Goal: Task Accomplishment & Management: Use online tool/utility

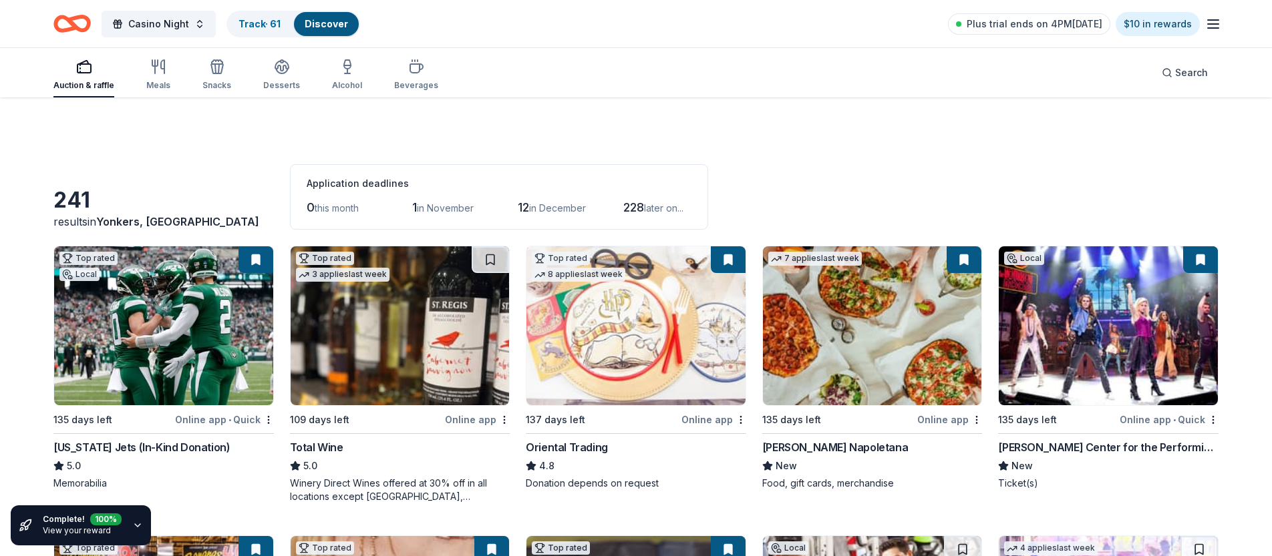
scroll to position [3184, 0]
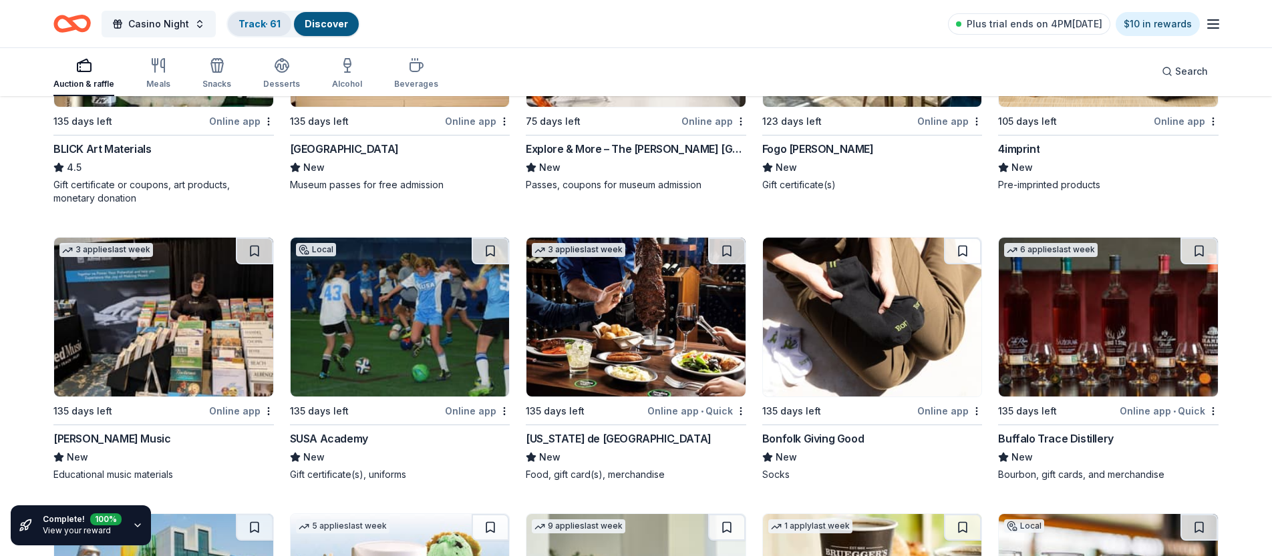
click at [251, 23] on link "Track · 61" at bounding box center [259, 23] width 42 height 11
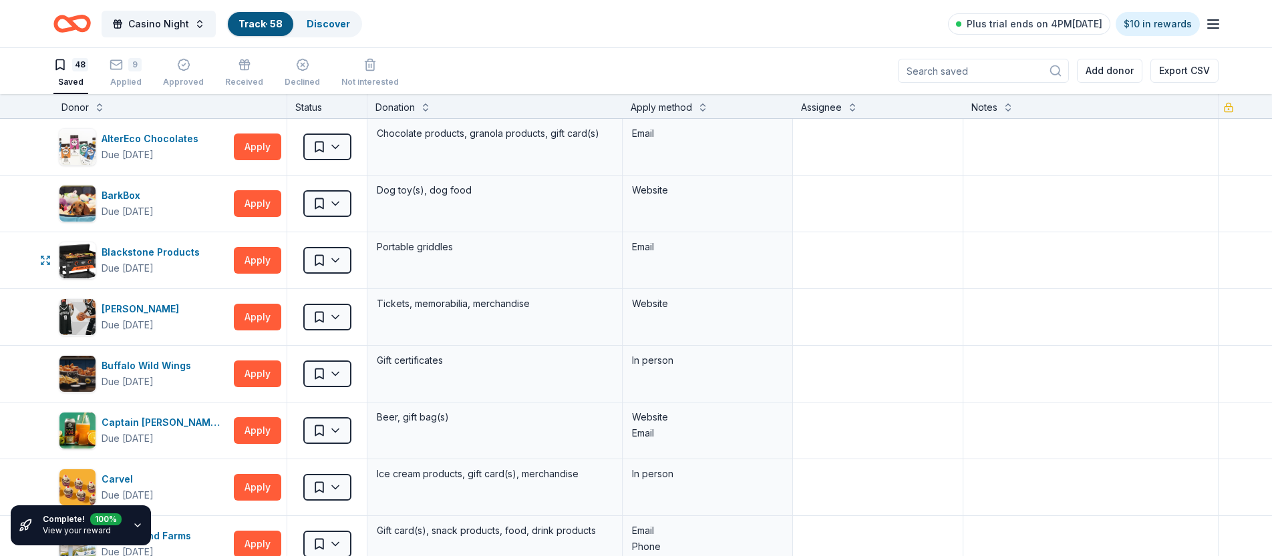
type textarea "JC - Mail"
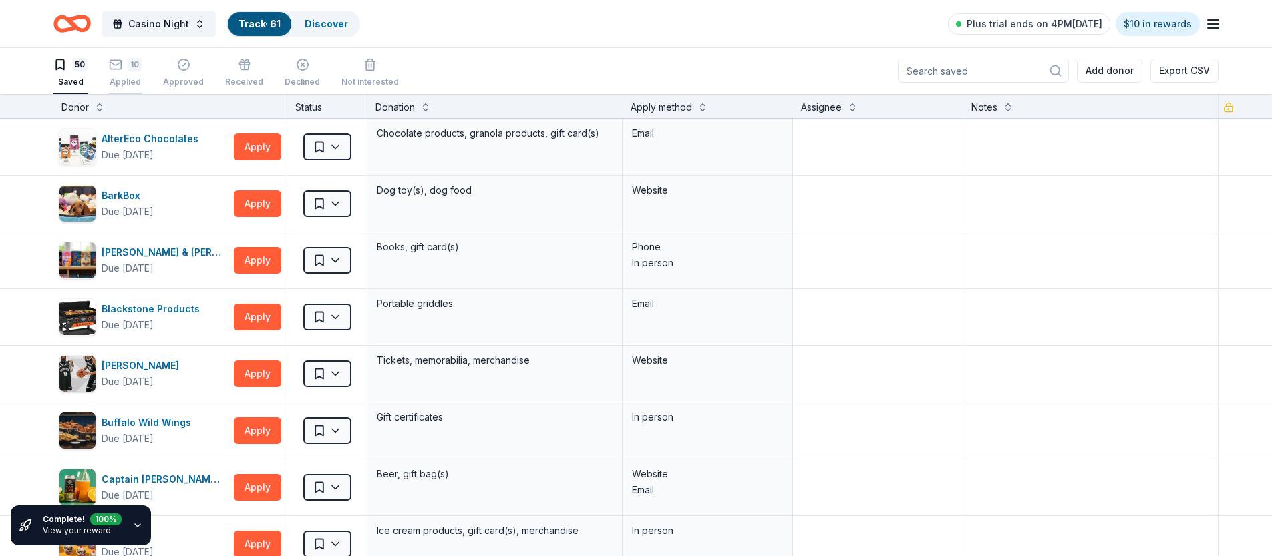
click at [126, 76] on div "10 Applied" at bounding box center [125, 72] width 33 height 29
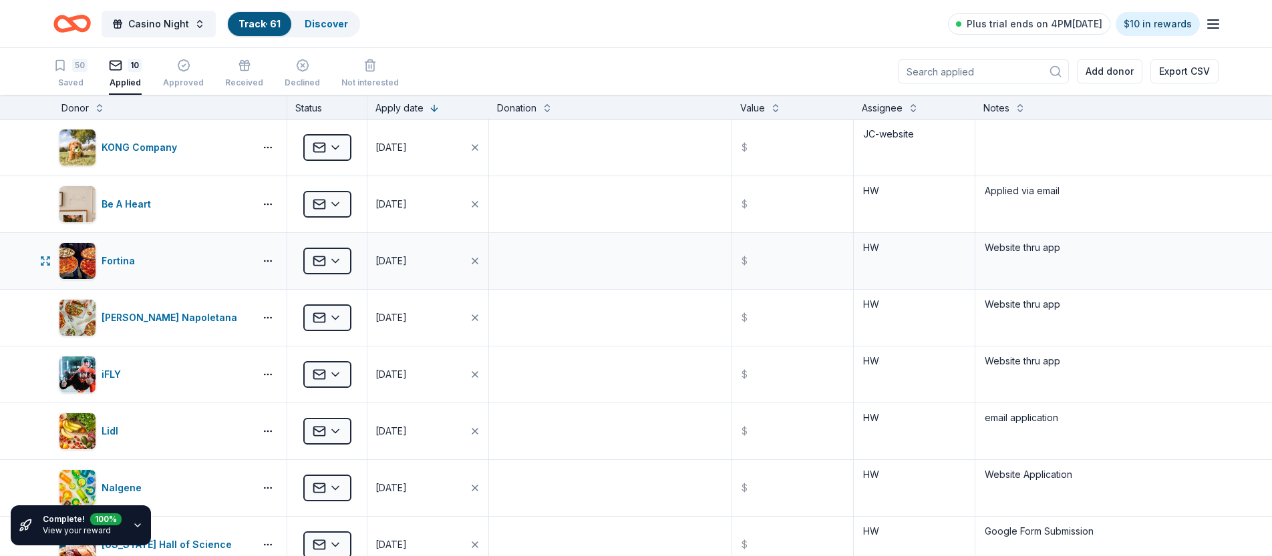
scroll to position [26, 0]
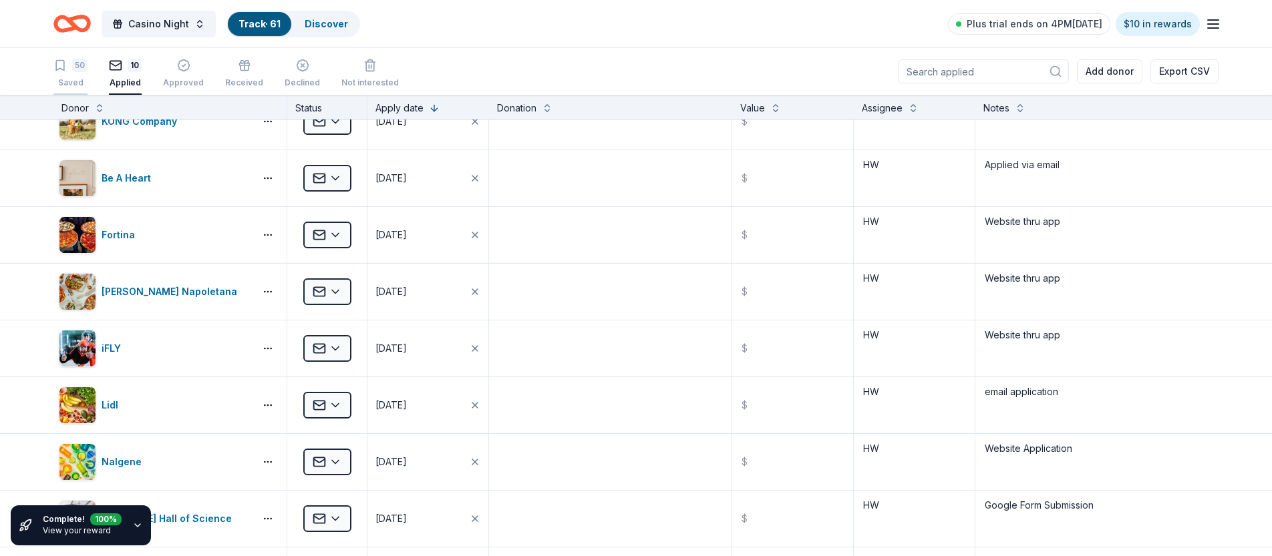
click at [69, 73] on div "50 Saved" at bounding box center [70, 73] width 34 height 29
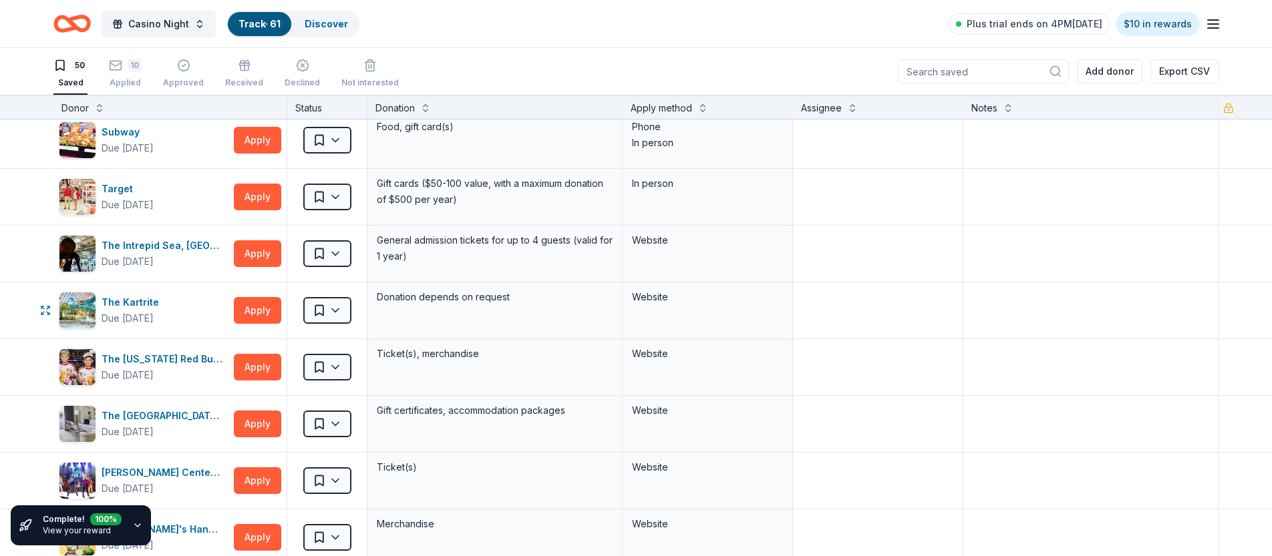
scroll to position [2058, 0]
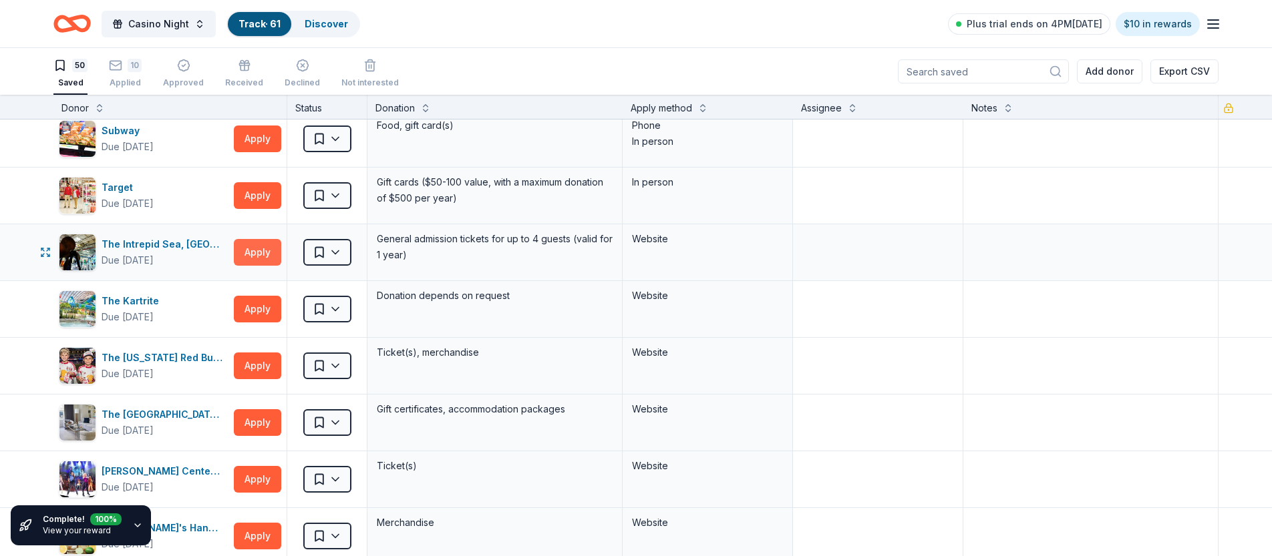
click at [250, 251] on button "Apply" at bounding box center [257, 252] width 47 height 27
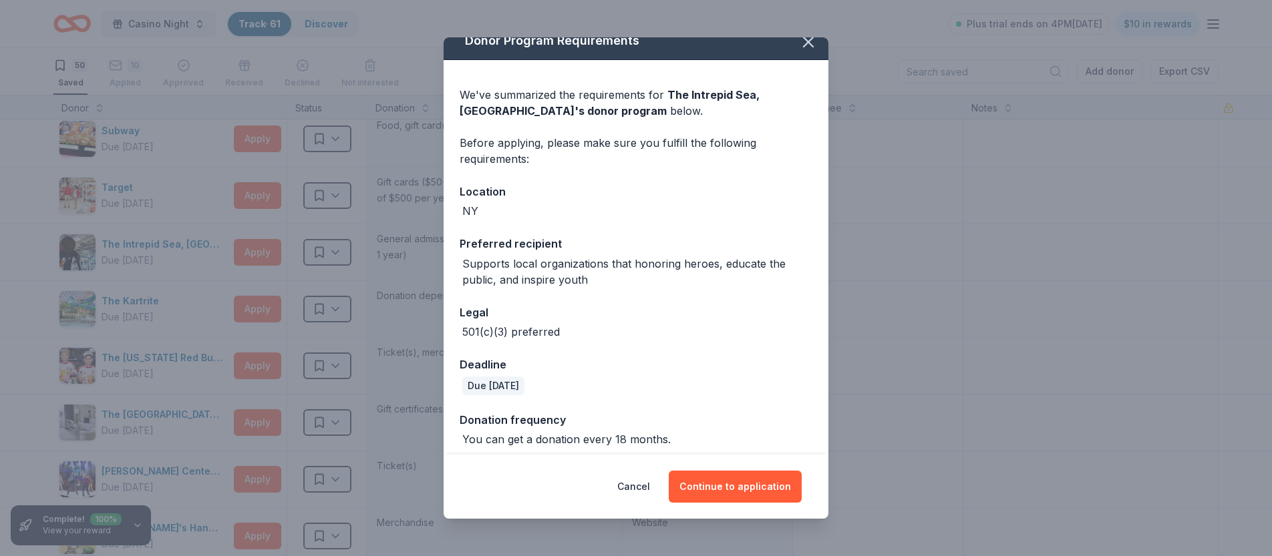
scroll to position [24, 0]
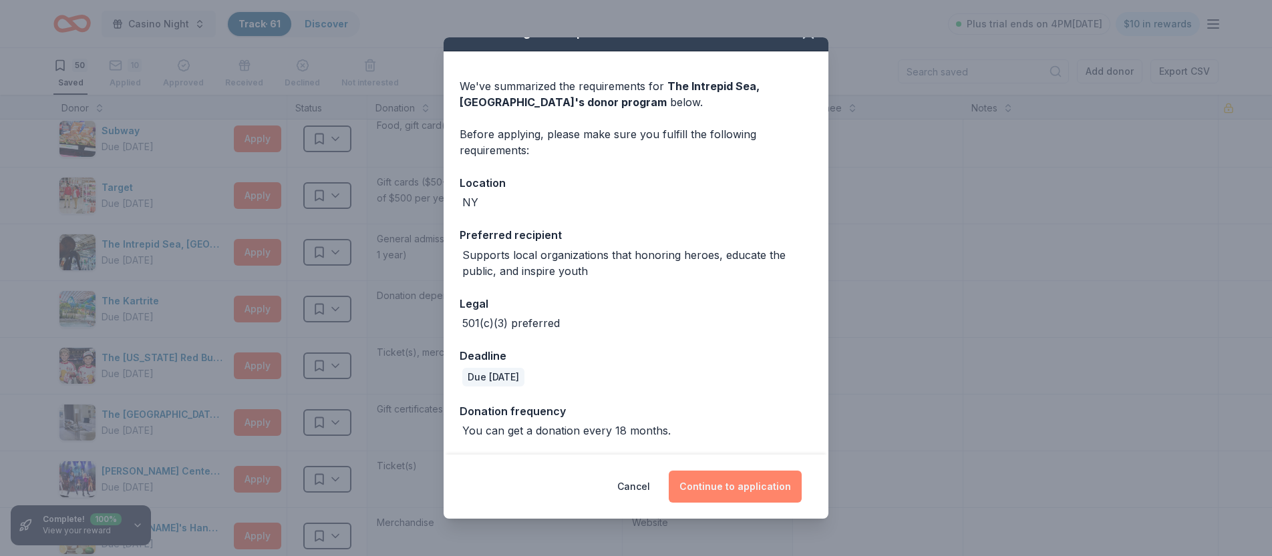
click at [730, 490] on button "Continue to application" at bounding box center [735, 487] width 133 height 32
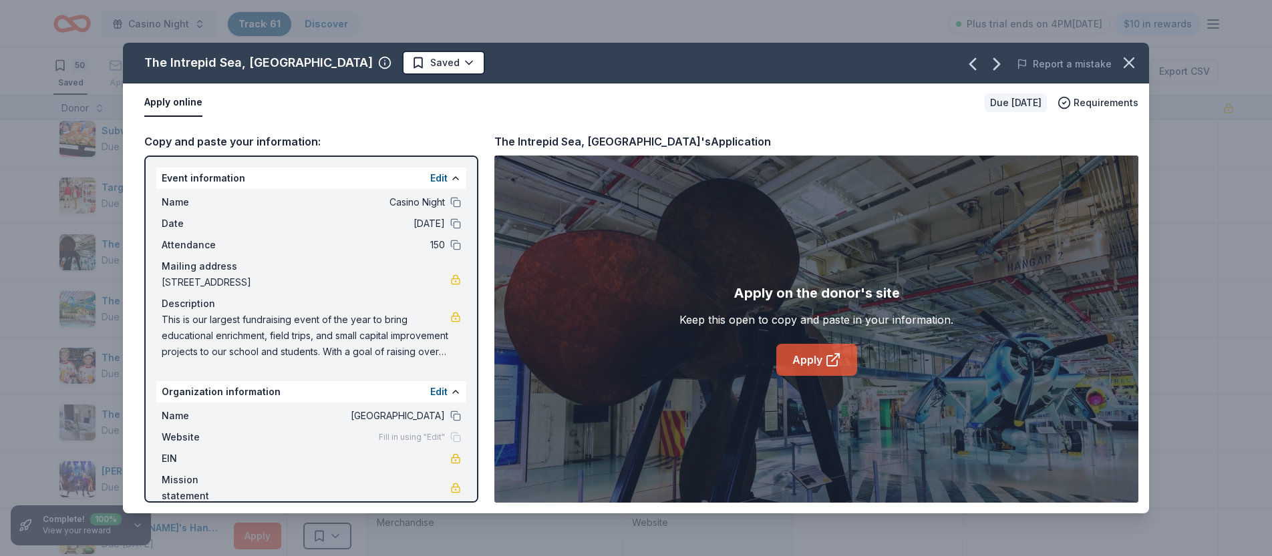
click at [797, 365] on link "Apply" at bounding box center [816, 360] width 81 height 32
click at [430, 68] on html "Casino Night Track · 61 Discover Plus trial ends on 4PM[DATE] $10 in rewards 50…" at bounding box center [636, 278] width 1272 height 556
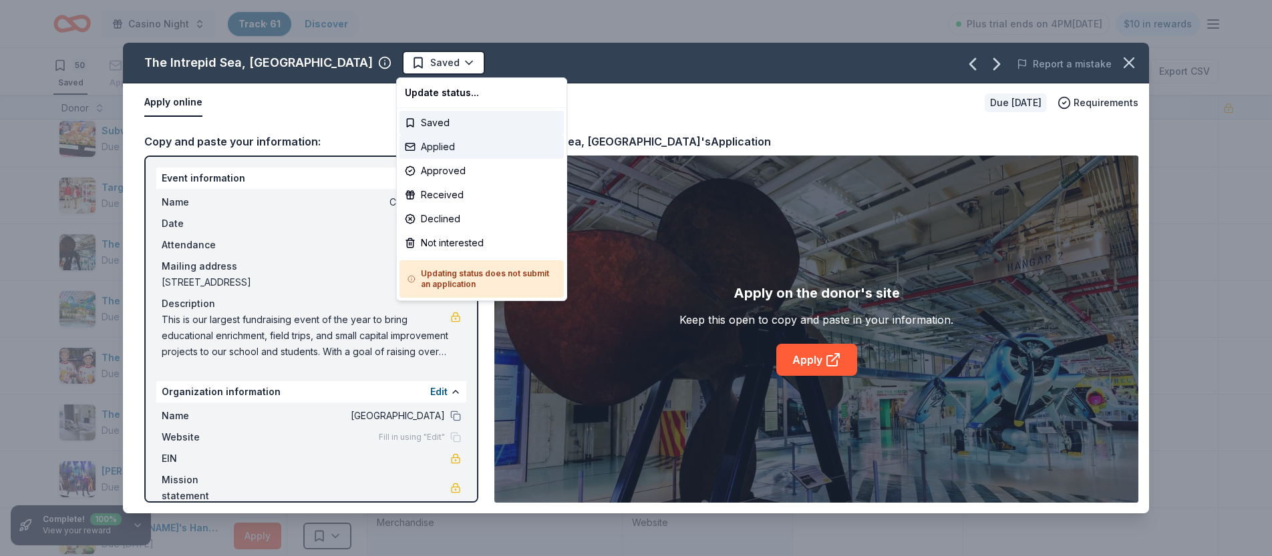
click at [432, 153] on div "Applied" at bounding box center [481, 147] width 164 height 24
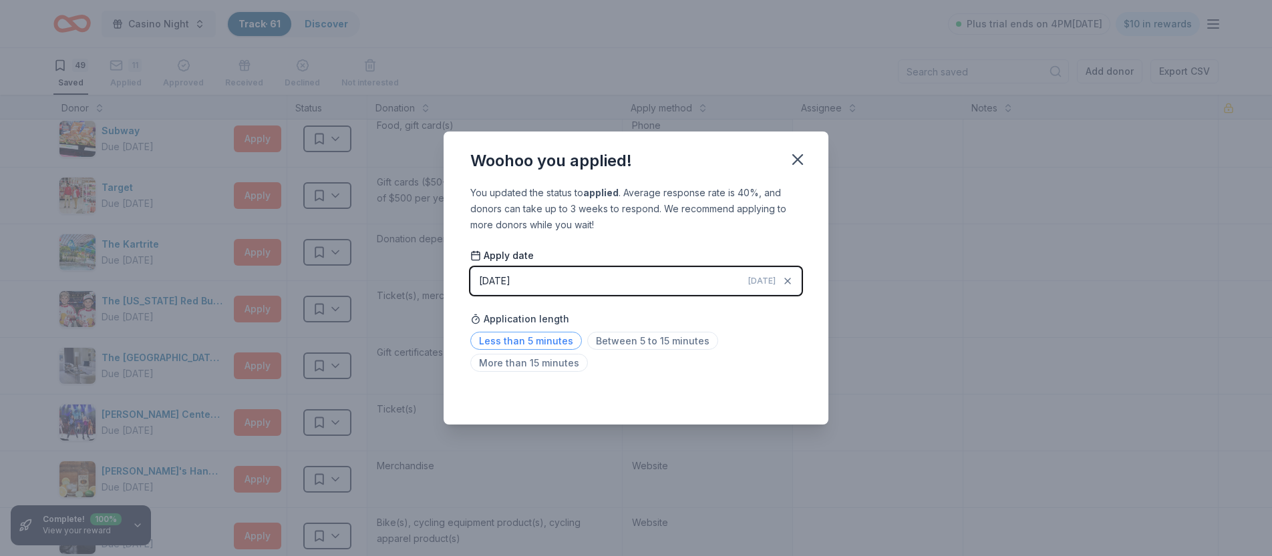
click at [532, 341] on span "Less than 5 minutes" at bounding box center [526, 341] width 112 height 18
click at [917, 368] on div "Woohoo you applied! You updated the status to applied . Average response rate i…" at bounding box center [636, 278] width 1272 height 556
click at [803, 154] on icon "button" at bounding box center [797, 159] width 19 height 19
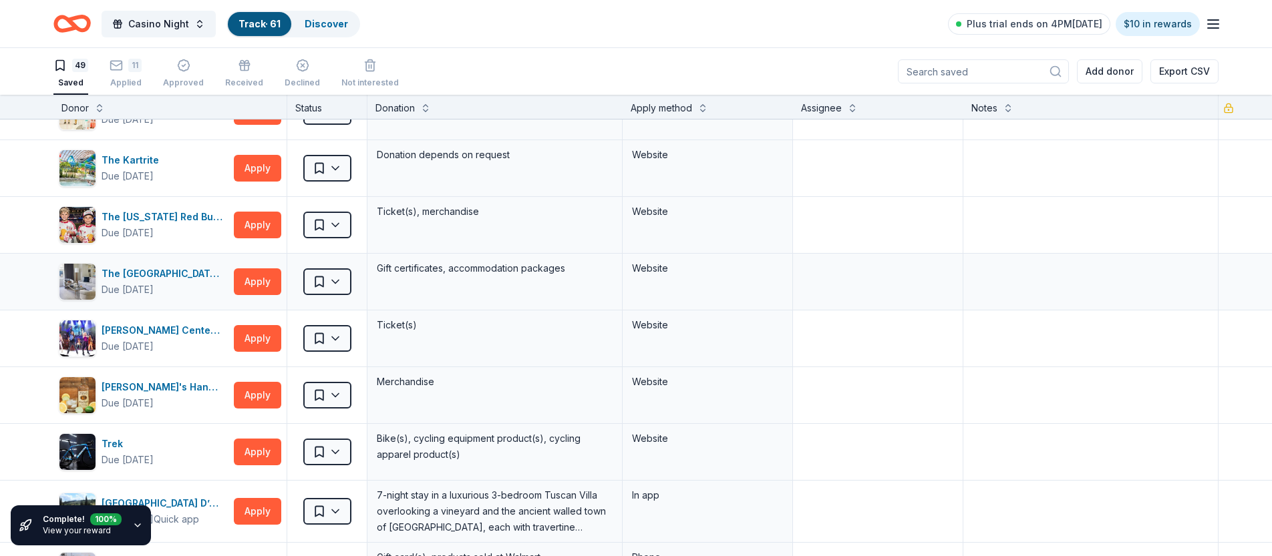
scroll to position [2141, 0]
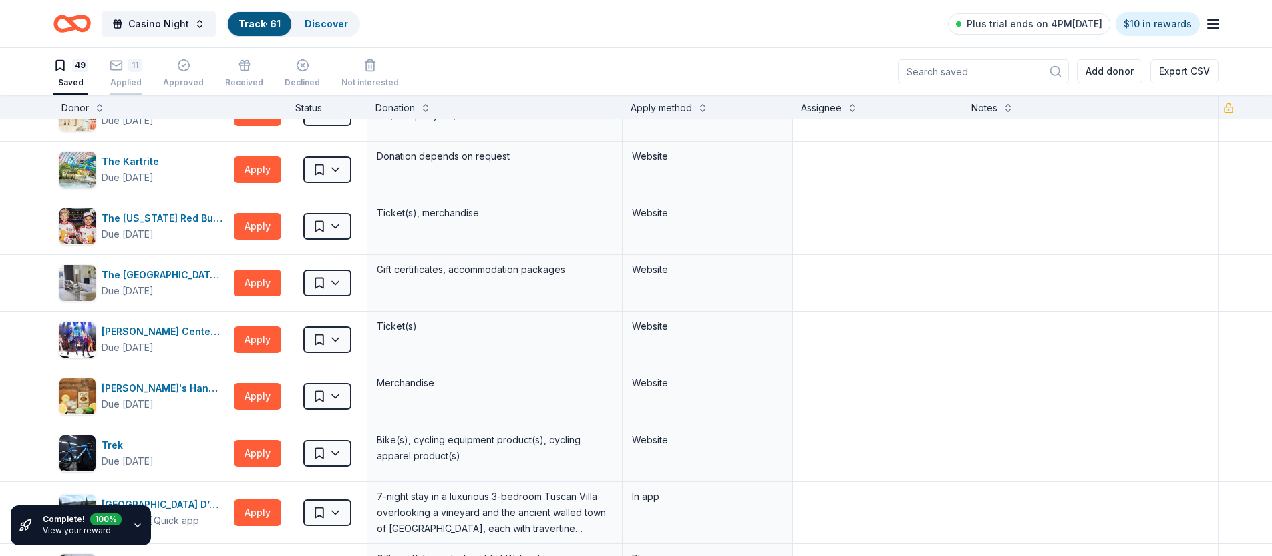
click at [111, 65] on icon "button" at bounding box center [116, 65] width 13 height 13
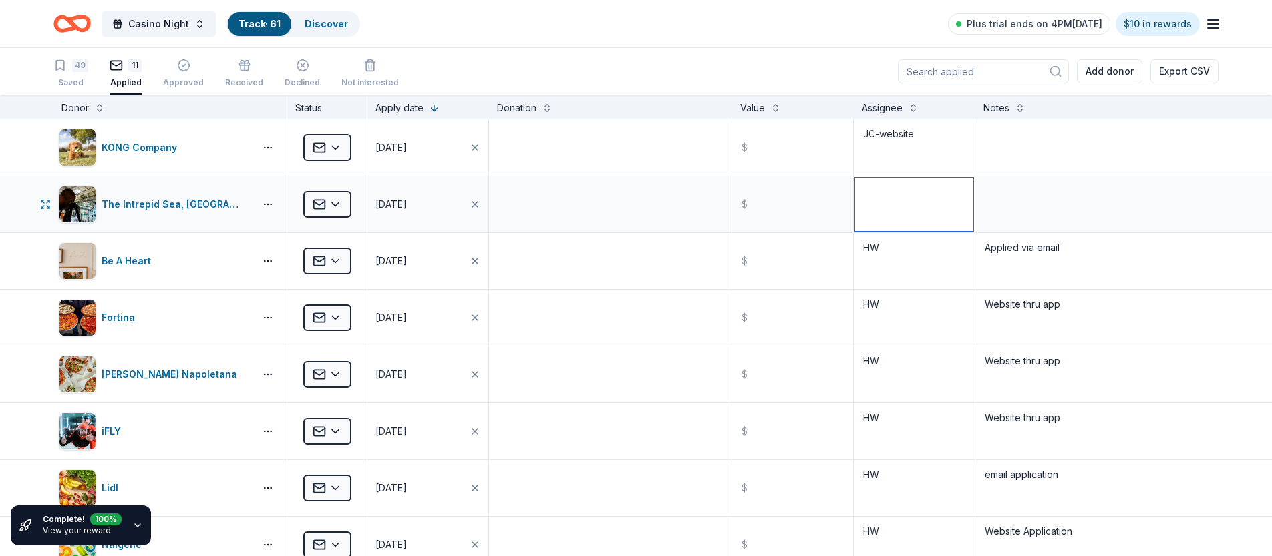
click at [908, 215] on textarea at bounding box center [914, 204] width 118 height 53
type textarea "HW"
type textarea "Website"
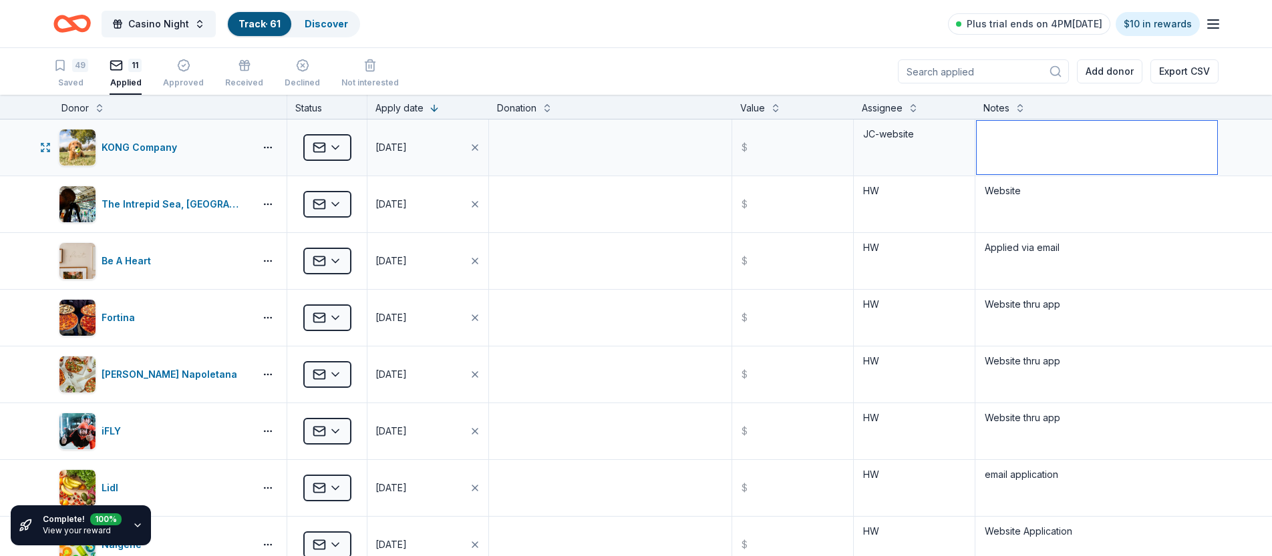
click at [1049, 156] on textarea at bounding box center [1097, 147] width 240 height 53
type textarea "website"
click at [927, 140] on textarea "JC-website" at bounding box center [914, 147] width 118 height 53
type textarea "JC"
click at [667, 158] on textarea at bounding box center [610, 147] width 240 height 53
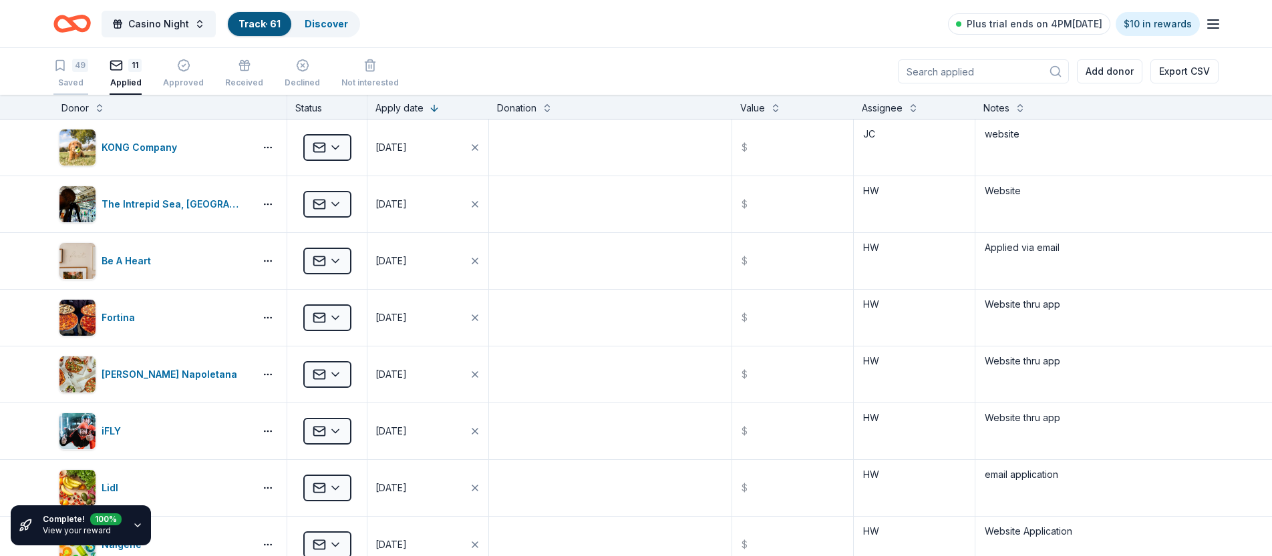
click at [67, 63] on div "49" at bounding box center [70, 65] width 35 height 13
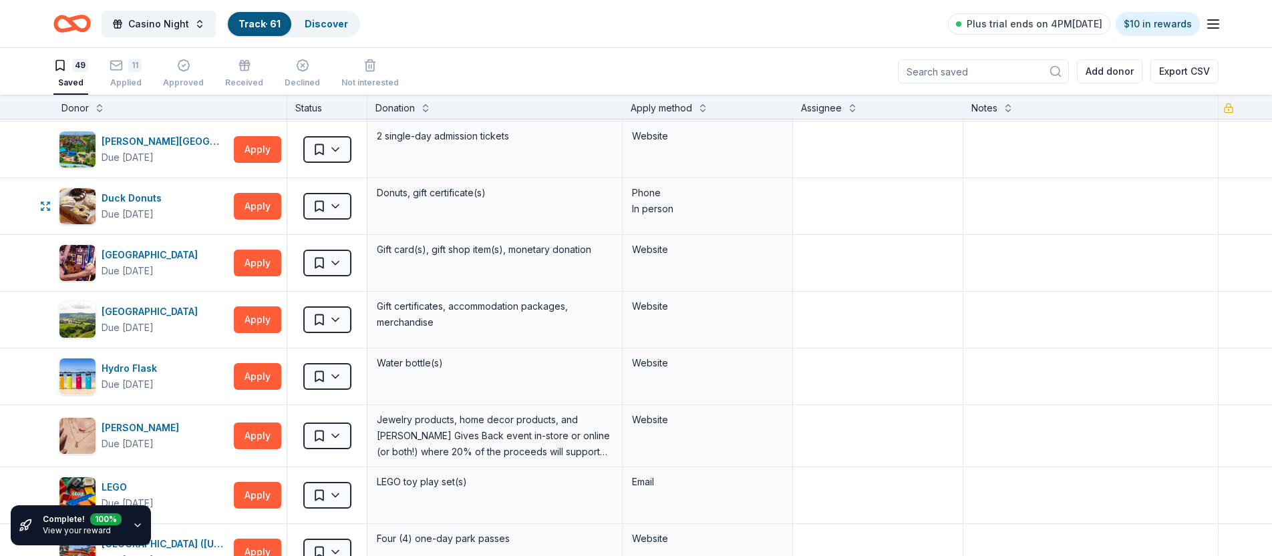
scroll to position [513, 0]
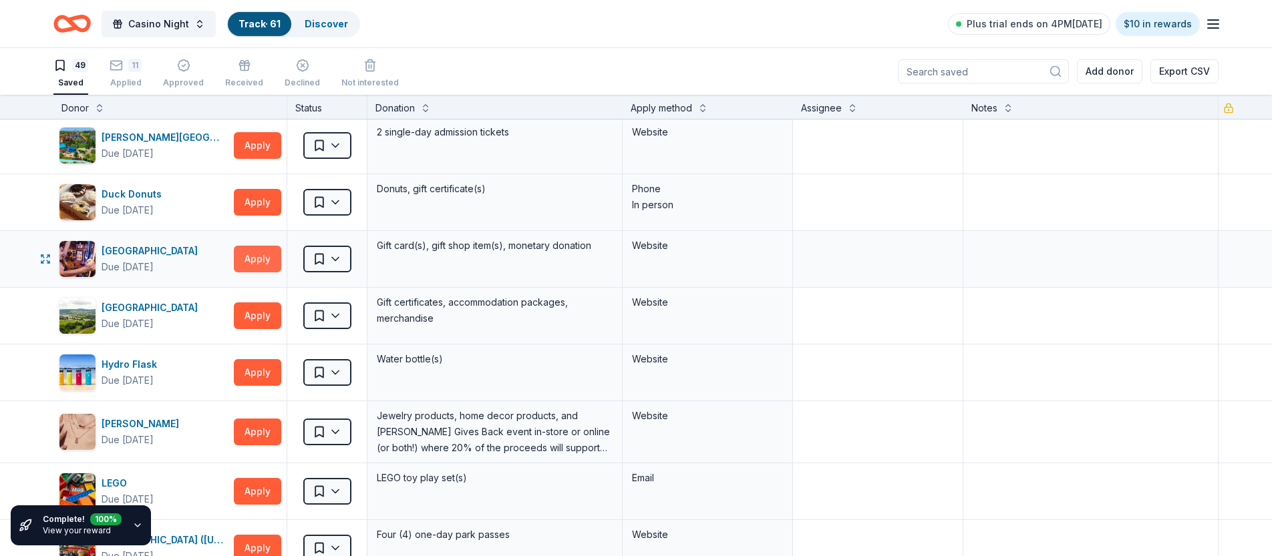
click at [246, 255] on button "Apply" at bounding box center [257, 259] width 47 height 27
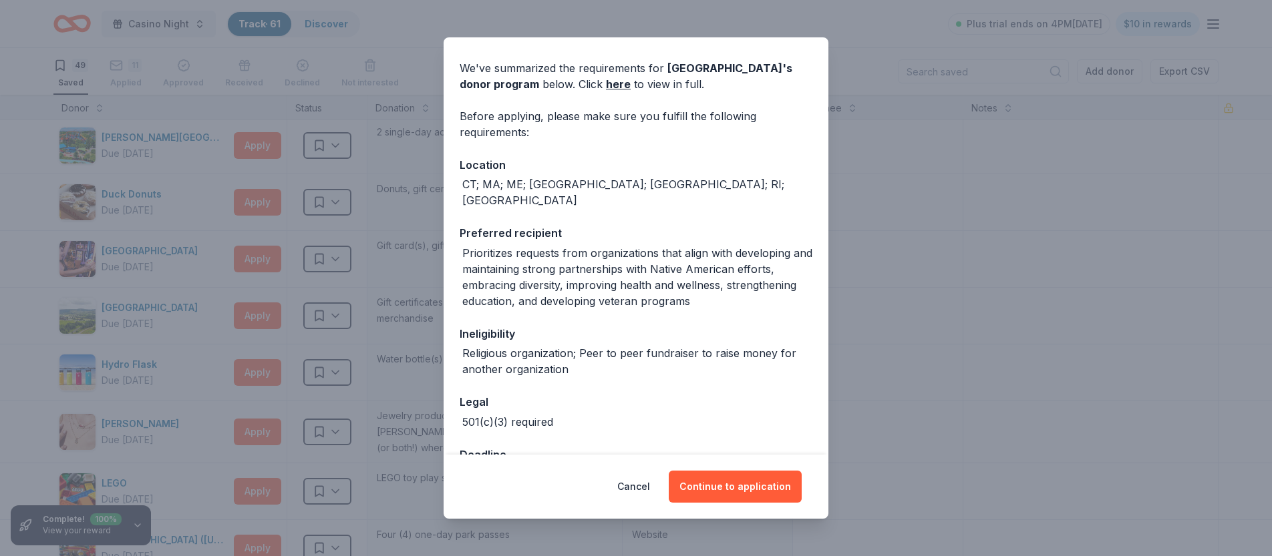
scroll to position [72, 0]
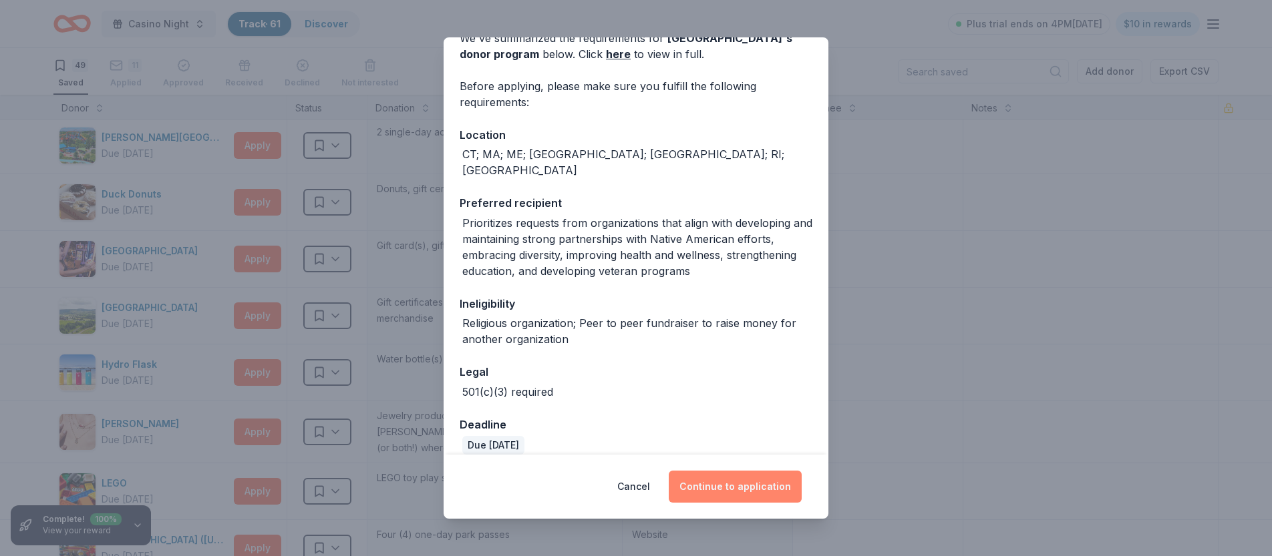
click at [721, 488] on button "Continue to application" at bounding box center [735, 487] width 133 height 32
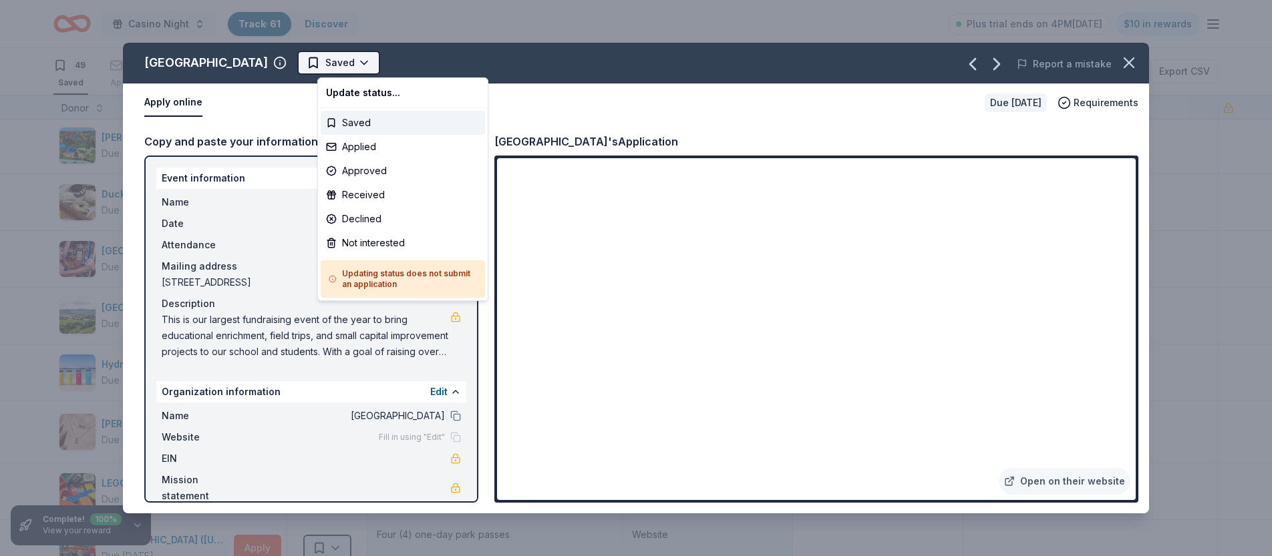
click at [377, 61] on html "Casino Night Track · 61 Discover Plus trial ends on 4PM[DATE] $10 in rewards 49…" at bounding box center [636, 278] width 1272 height 556
click at [362, 150] on div "Applied" at bounding box center [403, 147] width 164 height 24
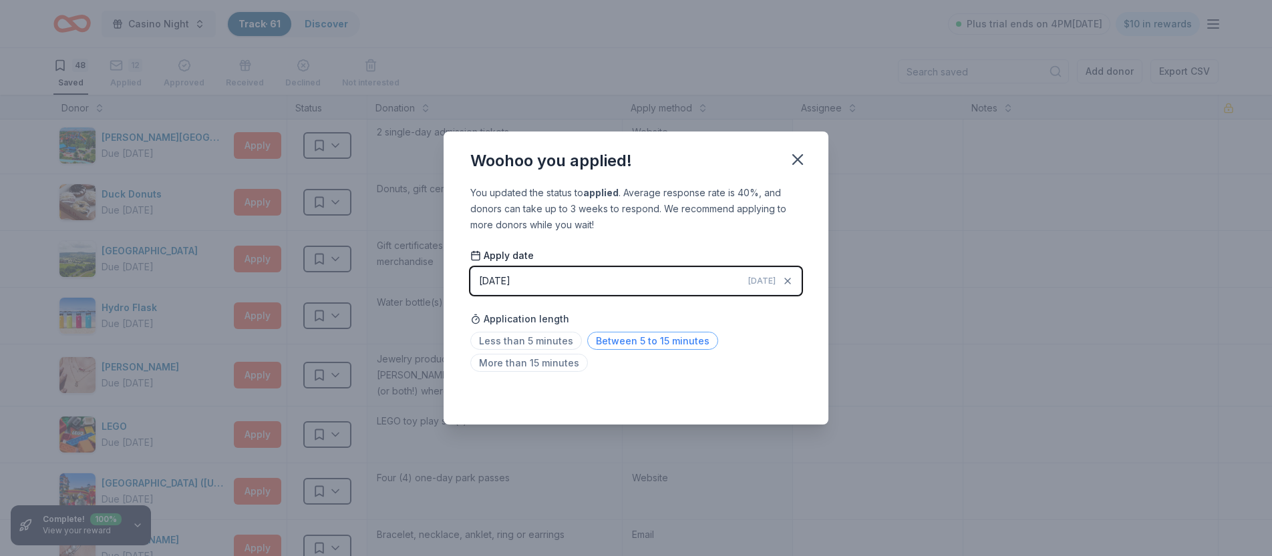
click at [626, 337] on span "Between 5 to 15 minutes" at bounding box center [652, 341] width 131 height 18
click at [794, 158] on icon "button" at bounding box center [797, 159] width 19 height 19
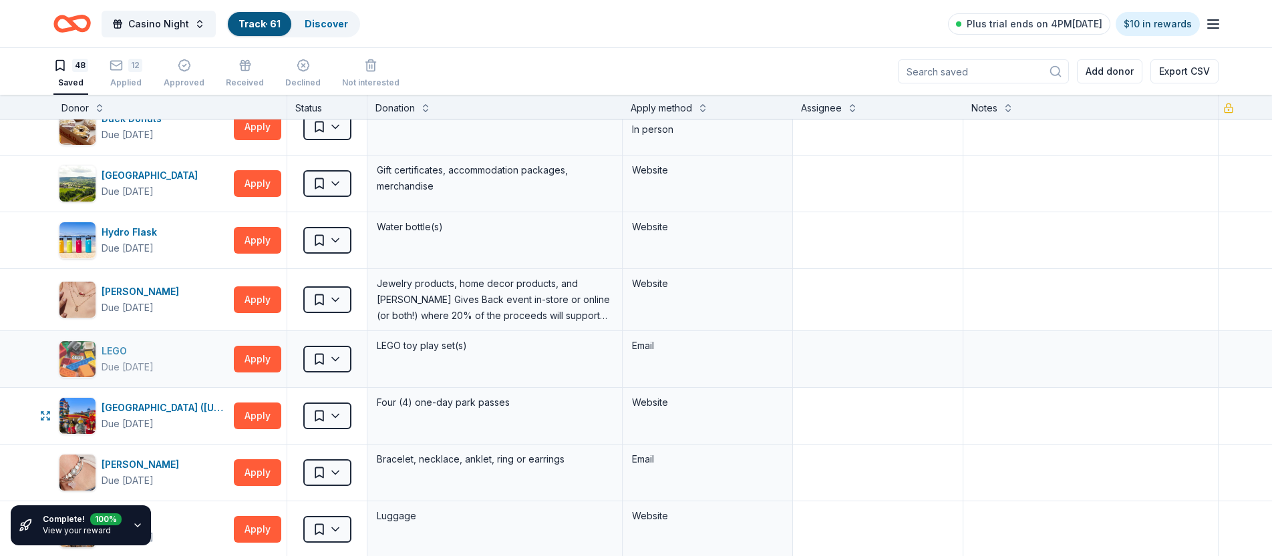
scroll to position [590, 0]
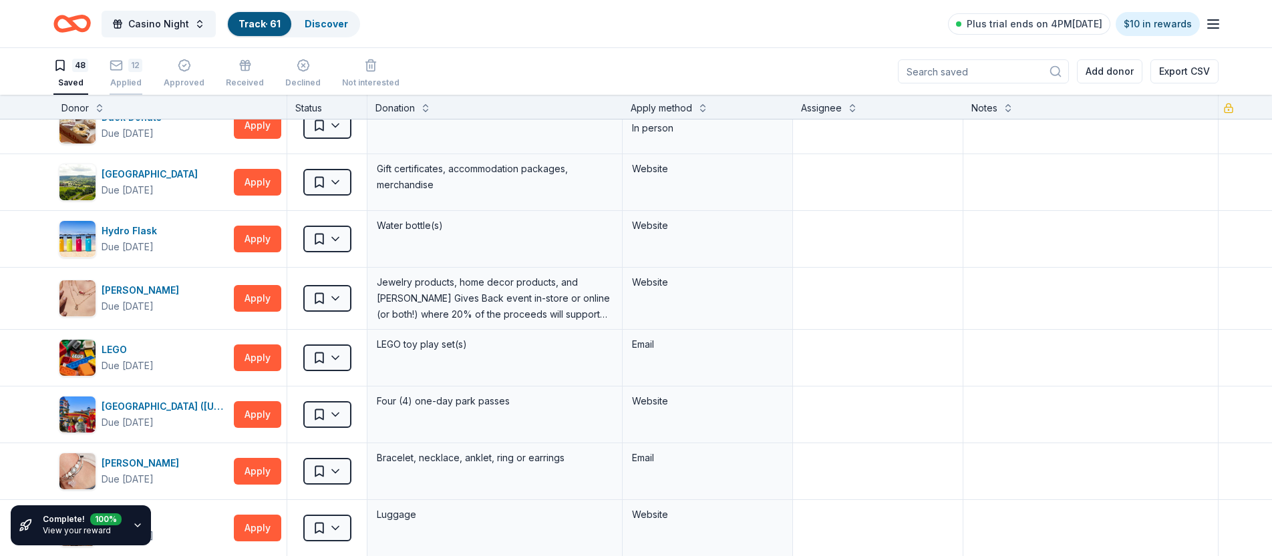
click at [130, 69] on div "12" at bounding box center [135, 65] width 14 height 13
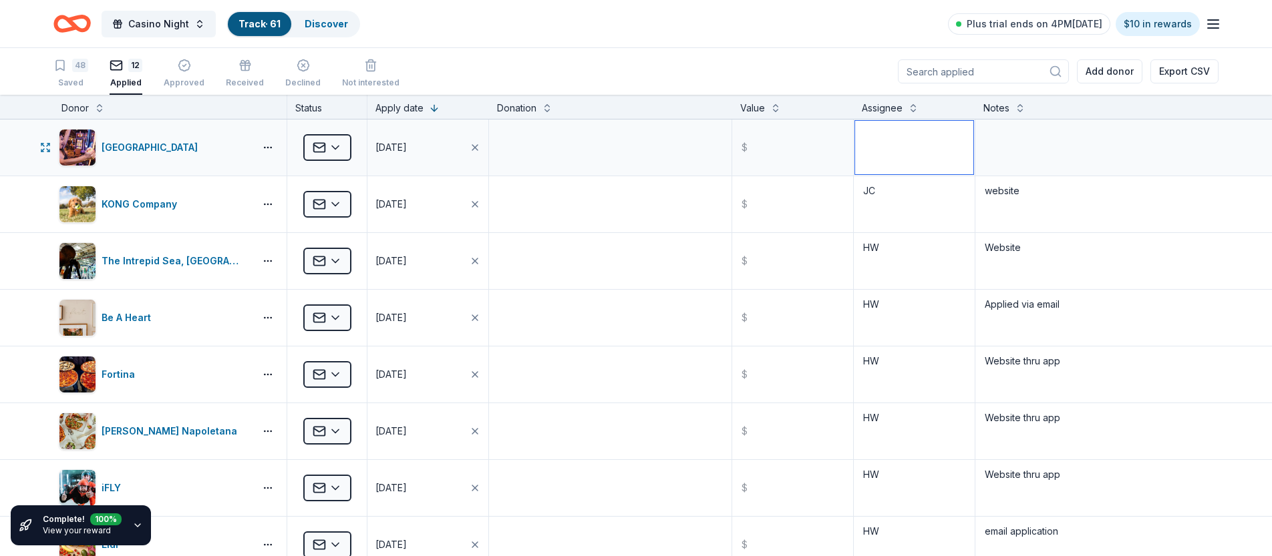
click at [913, 142] on textarea at bounding box center [914, 147] width 118 height 53
type textarea "HW"
type textarea "website thru app"
click at [502, 27] on div "Casino Night Track · 61 Discover Plus trial ends on 4PM[DATE] $10 in rewards" at bounding box center [635, 23] width 1165 height 31
